Goal: Register for event/course

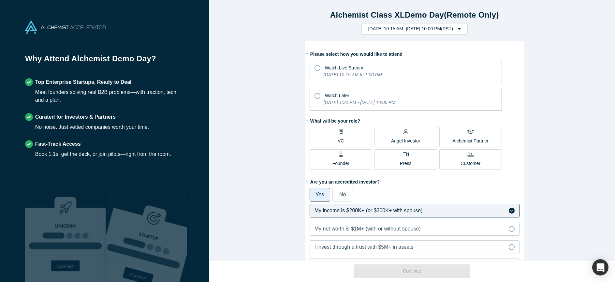
click at [314, 94] on icon at bounding box center [317, 96] width 6 height 6
click at [0, 0] on input "Watch Later [DATE] 1:30 PM - [DATE] 10:00 PM" at bounding box center [0, 0] width 0 height 0
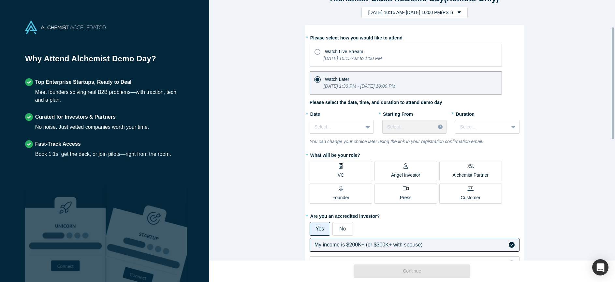
scroll to position [64, 0]
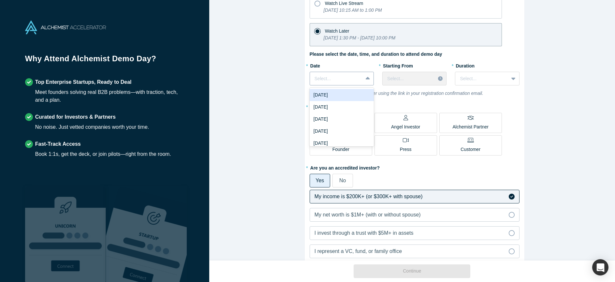
click at [353, 80] on div at bounding box center [336, 79] width 44 height 8
drag, startPoint x: 279, startPoint y: 120, endPoint x: 255, endPoint y: 189, distance: 72.9
click at [278, 122] on div "Alchemist Class XL Demo Day (Remote Only) [DATE] 10:15 AM - [DATE] 10:00 PM ( P…" at bounding box center [414, 132] width 410 height 265
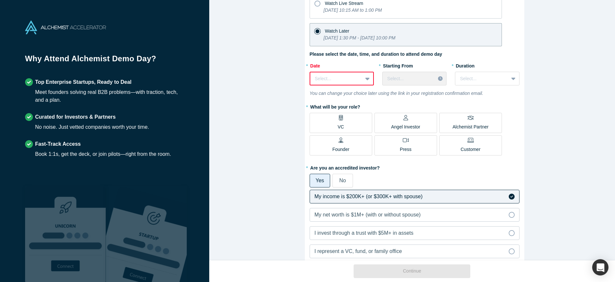
click at [366, 81] on icon at bounding box center [367, 78] width 4 height 7
click at [340, 121] on div "[DATE]" at bounding box center [341, 119] width 64 height 12
click at [331, 84] on div "[DATE]" at bounding box center [341, 79] width 64 height 14
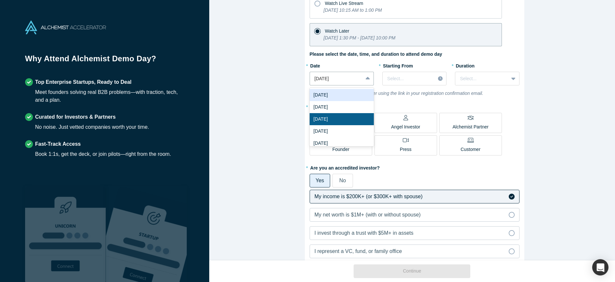
click at [332, 94] on div "[DATE]" at bounding box center [341, 95] width 64 height 12
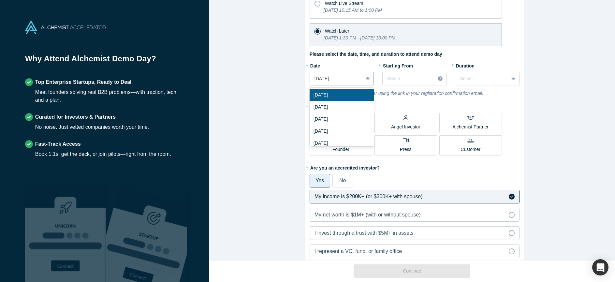
click at [359, 83] on div "[DATE]" at bounding box center [336, 78] width 53 height 11
click at [406, 75] on div at bounding box center [408, 79] width 43 height 8
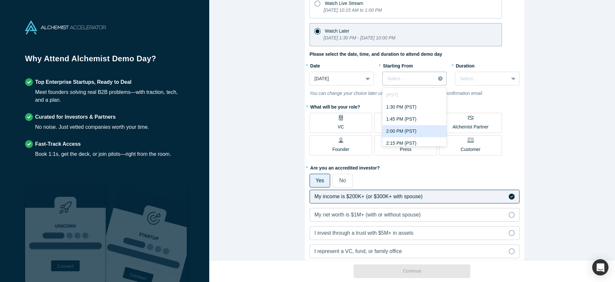
click at [407, 132] on div "2:00 PM (PST)" at bounding box center [414, 131] width 64 height 12
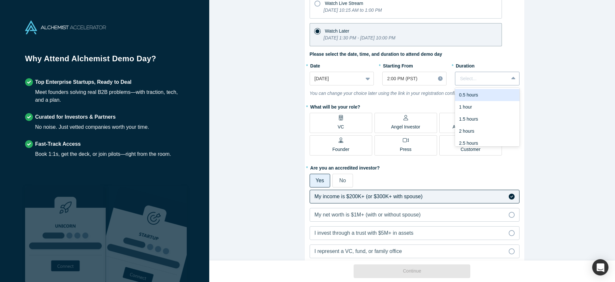
click at [476, 80] on div at bounding box center [482, 79] width 44 height 8
click at [474, 110] on div "1 hour" at bounding box center [487, 107] width 64 height 12
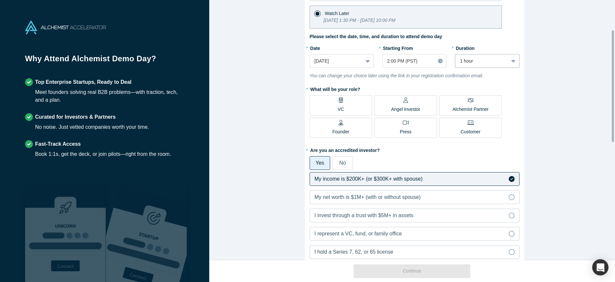
scroll to position [91, 0]
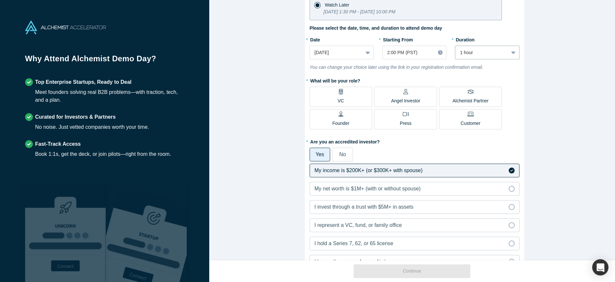
click at [404, 91] on icon at bounding box center [405, 91] width 5 height 5
click at [0, 0] on input "Angel Investor" at bounding box center [0, 0] width 0 height 0
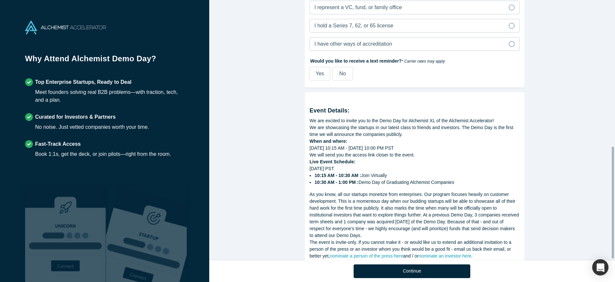
scroll to position [343, 0]
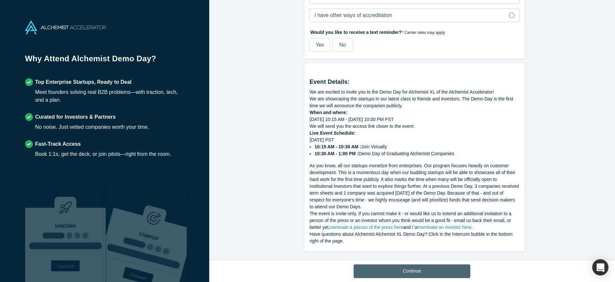
click at [408, 268] on button "Continue" at bounding box center [411, 271] width 117 height 14
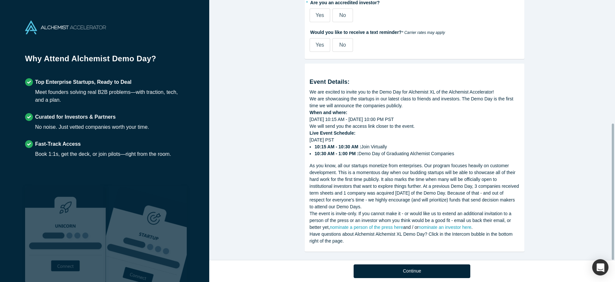
scroll to position [236, 0]
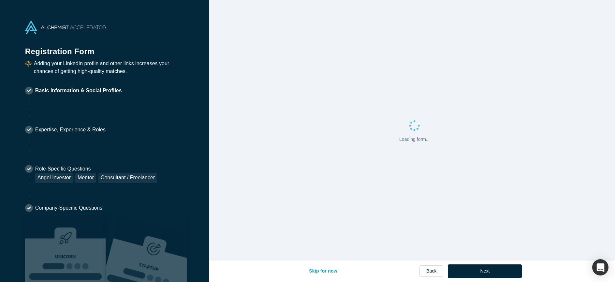
select select "US"
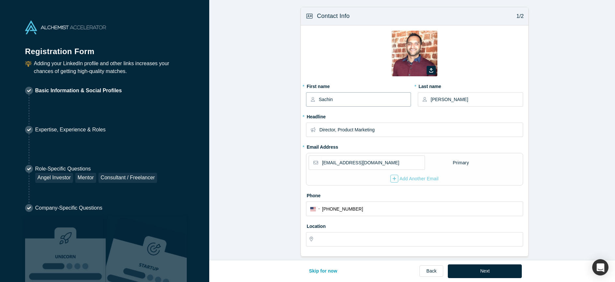
type input "[GEOGRAPHIC_DATA], [GEOGRAPHIC_DATA], [GEOGRAPHIC_DATA]"
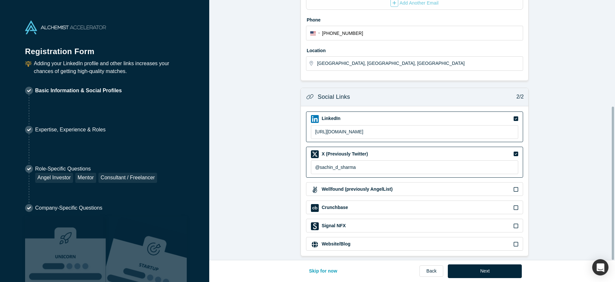
scroll to position [181, 0]
click at [480, 273] on button "Next" at bounding box center [484, 271] width 74 height 14
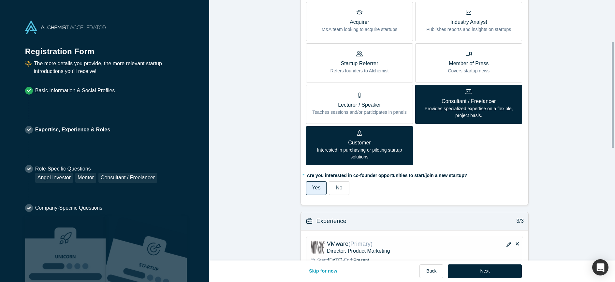
scroll to position [377, 0]
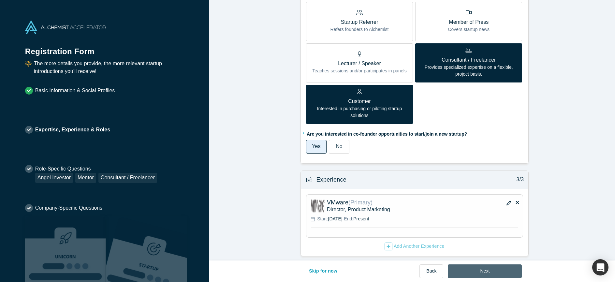
click at [482, 273] on button "Next" at bounding box center [484, 271] width 74 height 14
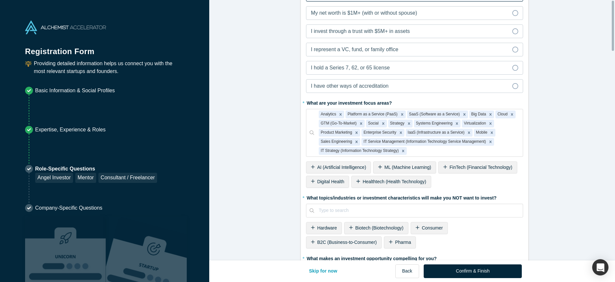
scroll to position [0, 0]
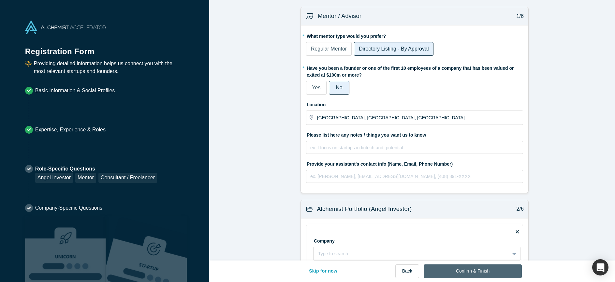
click at [480, 270] on button "Confirm & Finish" at bounding box center [472, 271] width 98 height 14
